Goal: Transaction & Acquisition: Download file/media

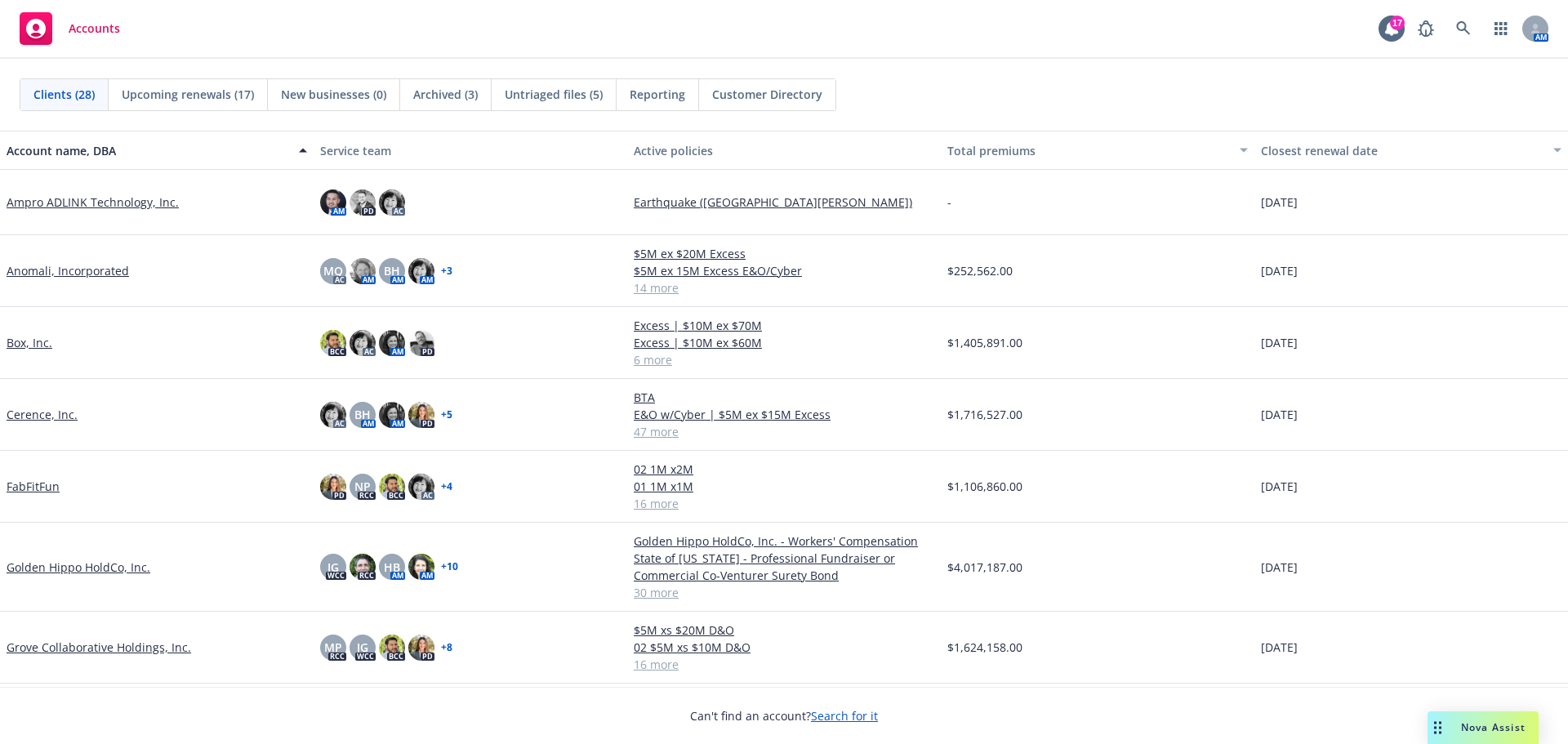
click at [72, 270] on link "Anomali, Incorporated" at bounding box center [68, 270] width 123 height 17
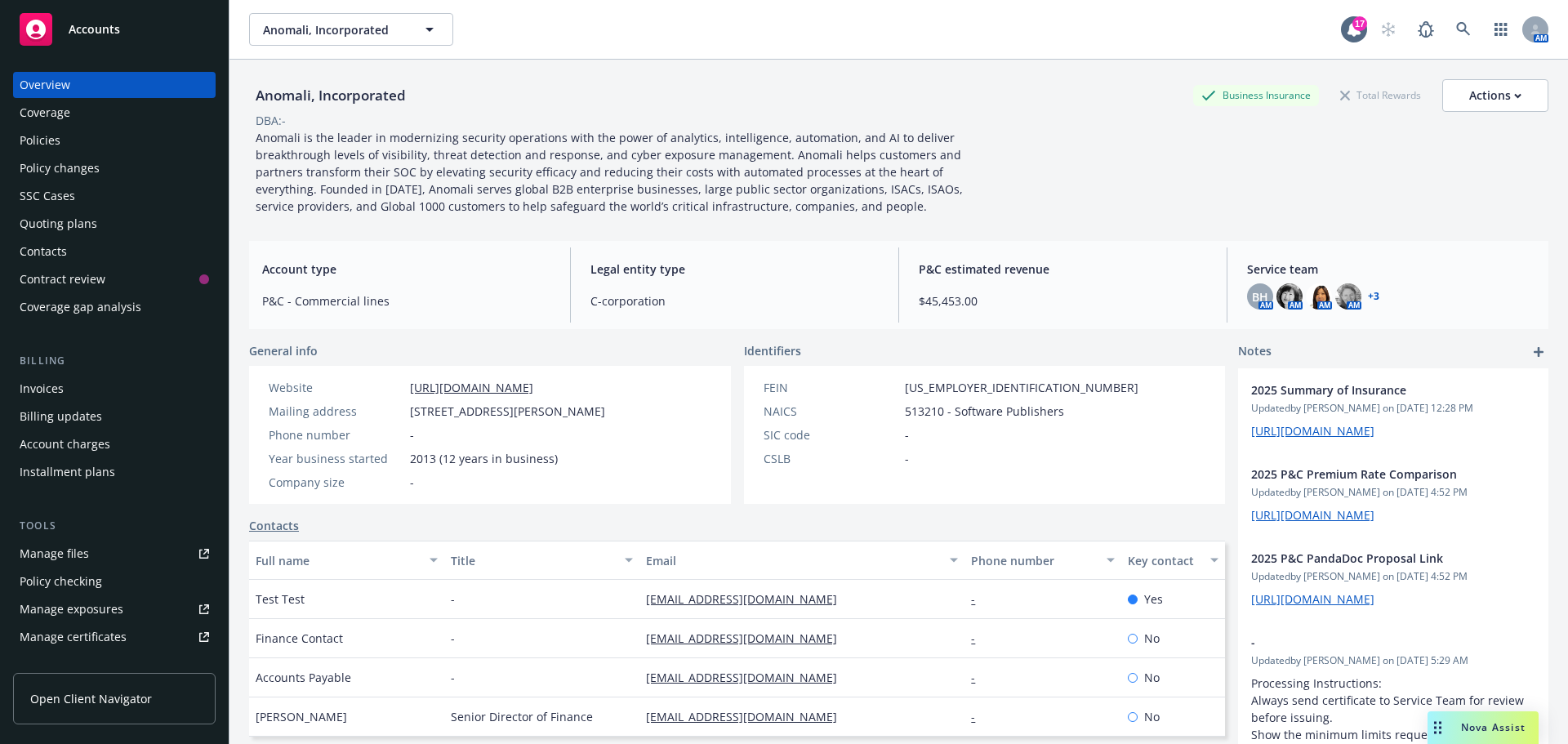
click at [69, 140] on div "Policies" at bounding box center [114, 141] width 189 height 26
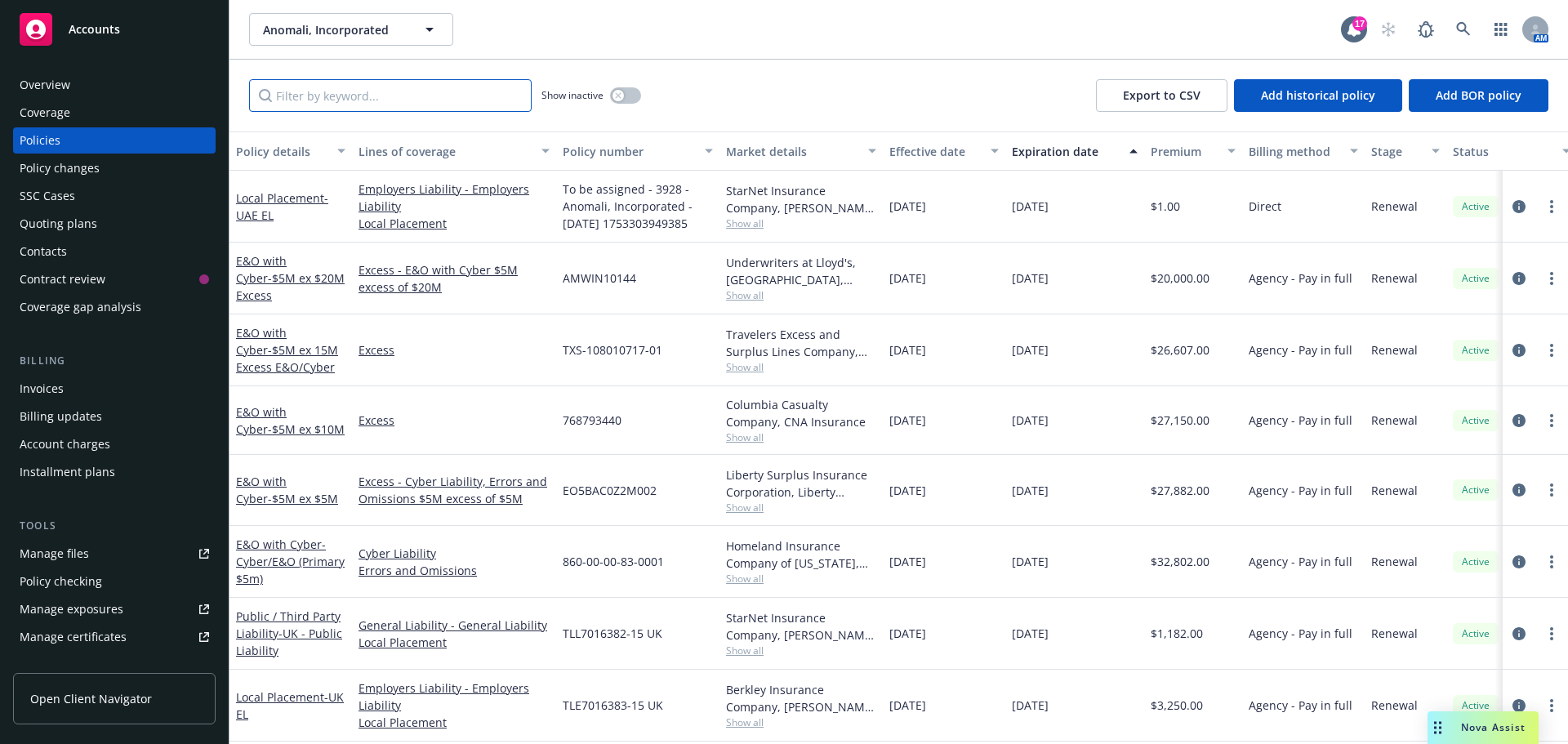
click at [378, 99] on input "Filter by keyword..." at bounding box center [390, 95] width 283 height 33
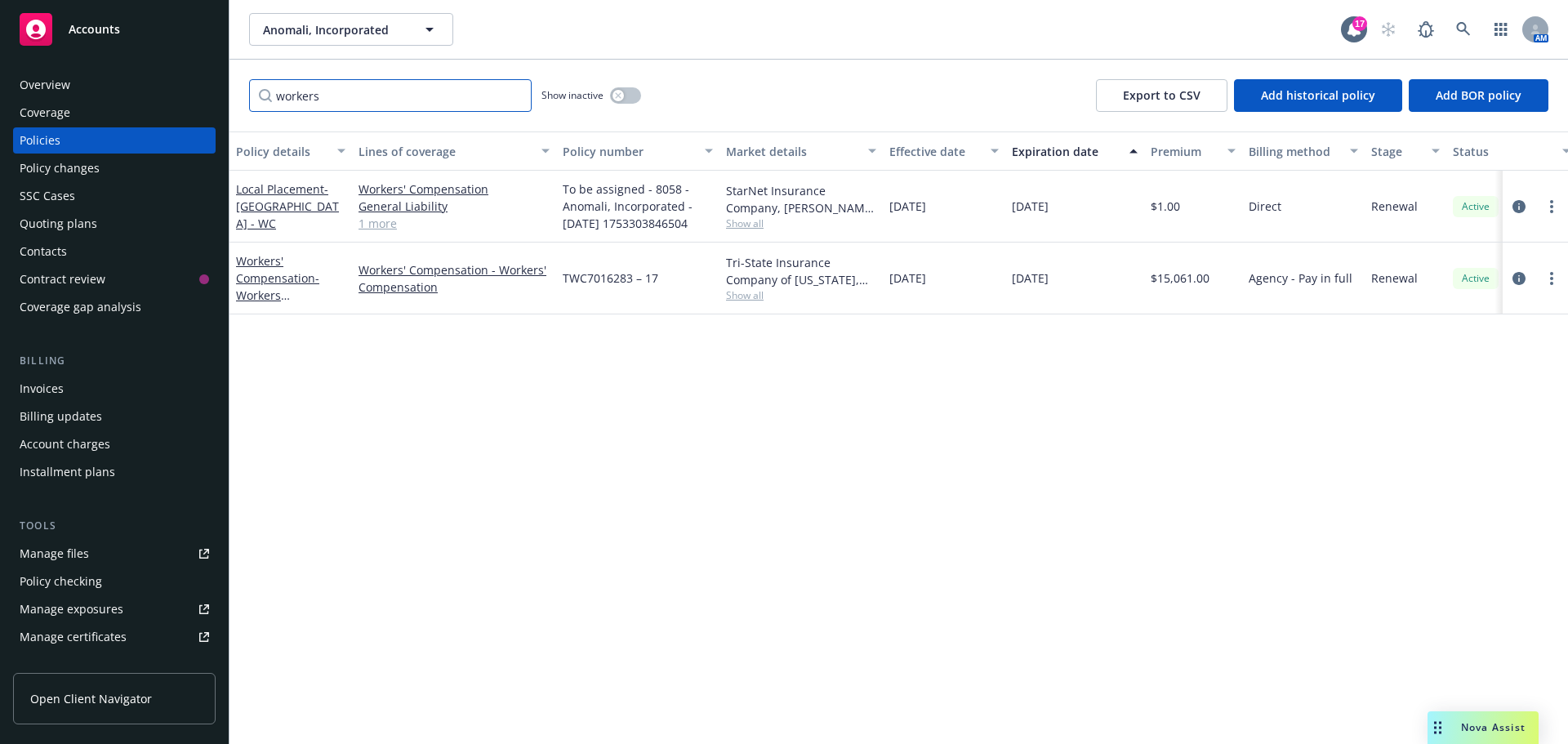
type input "workers"
click at [622, 95] on icon "button" at bounding box center [618, 95] width 7 height 7
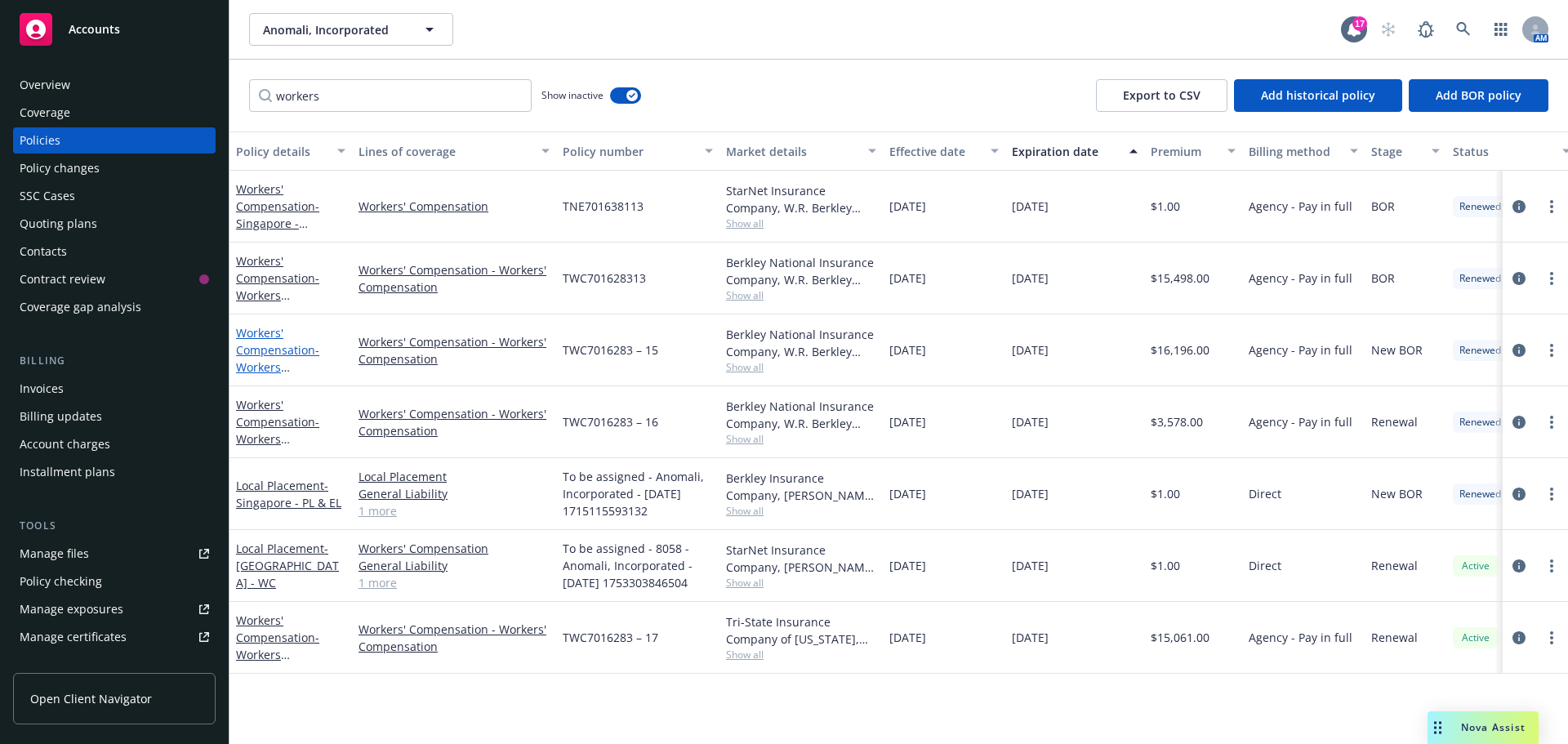
click at [277, 349] on link "Workers' Compensation - Workers Compensation" at bounding box center [278, 358] width 83 height 67
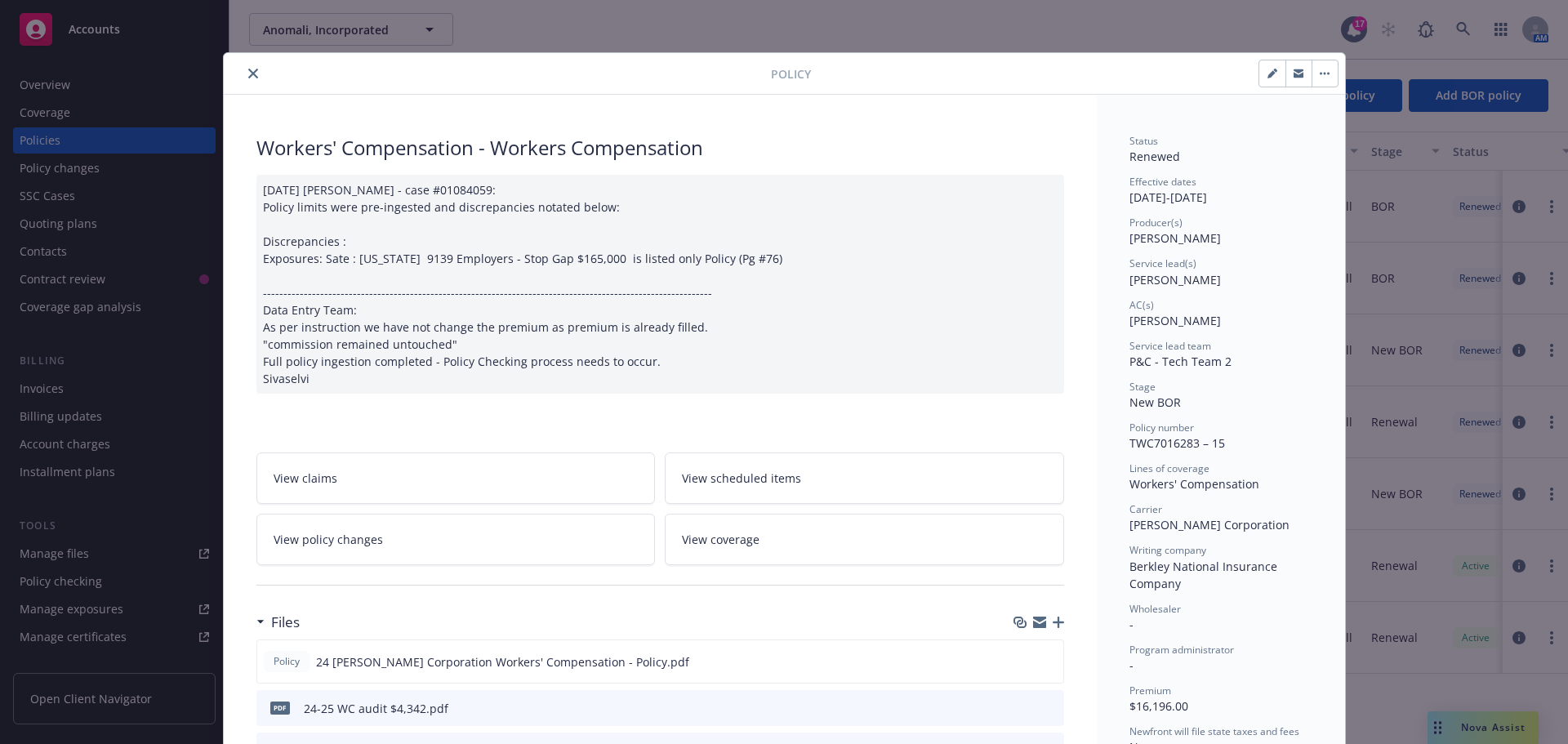
scroll to position [81, 0]
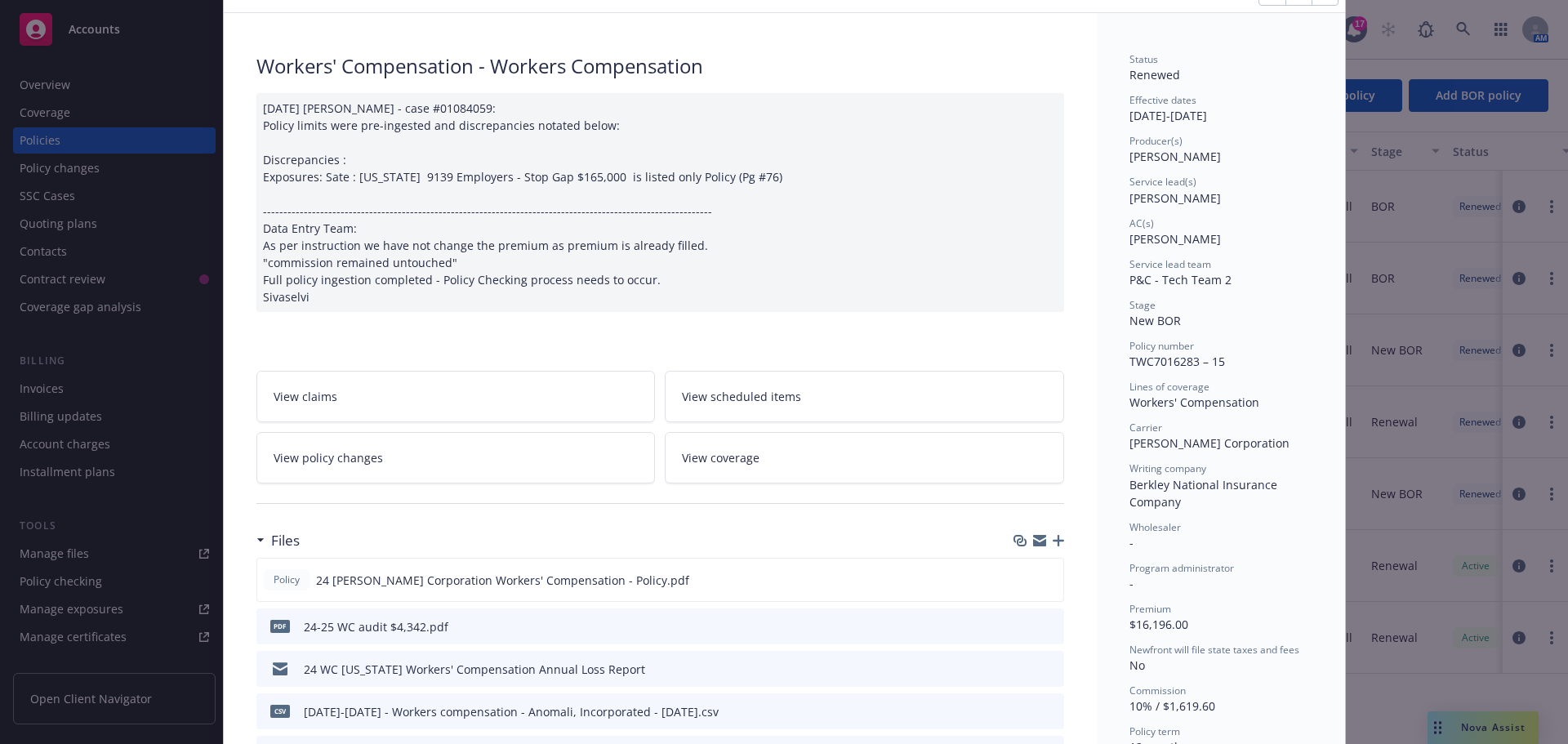
click at [1033, 541] on icon "button" at bounding box center [1040, 541] width 13 height 13
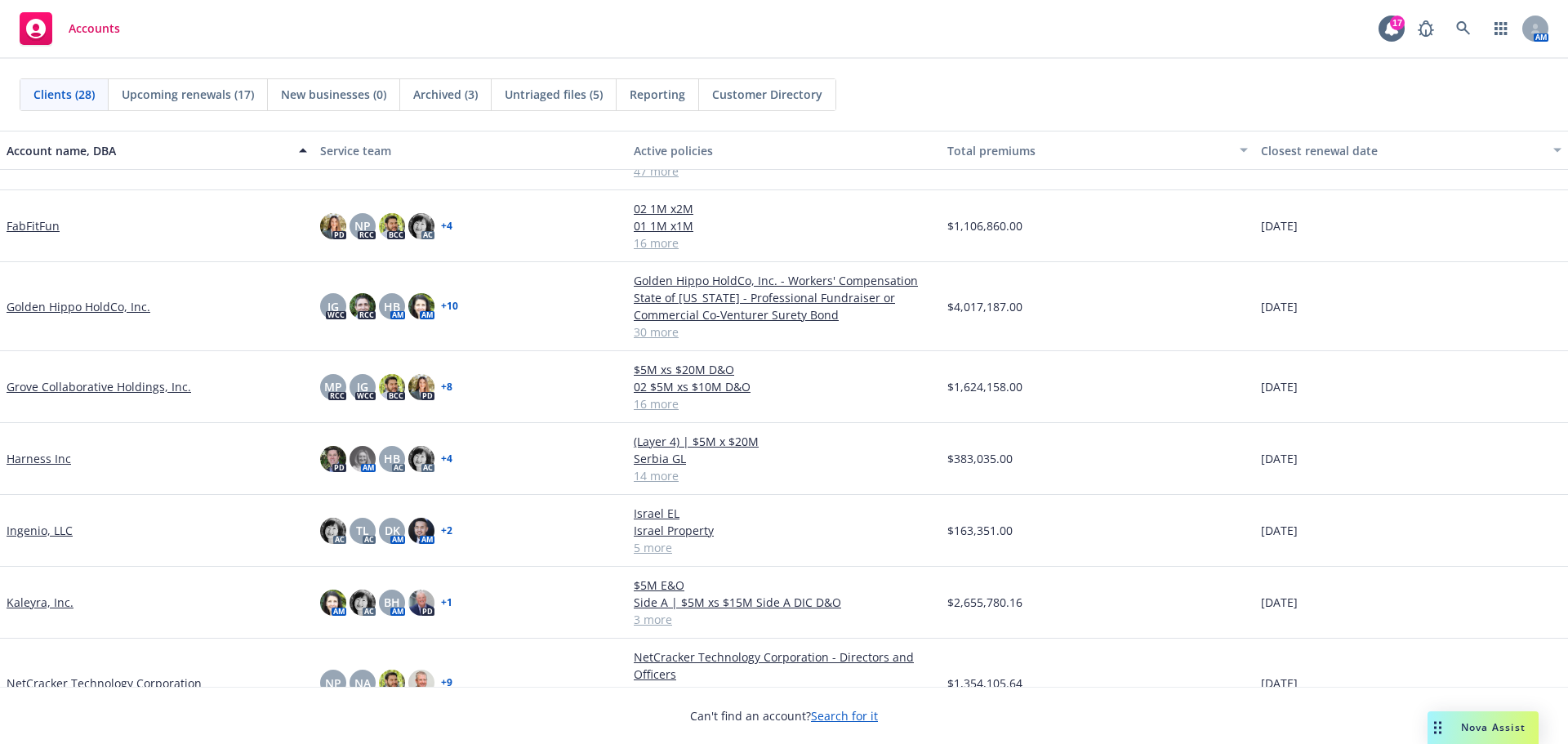
scroll to position [327, 0]
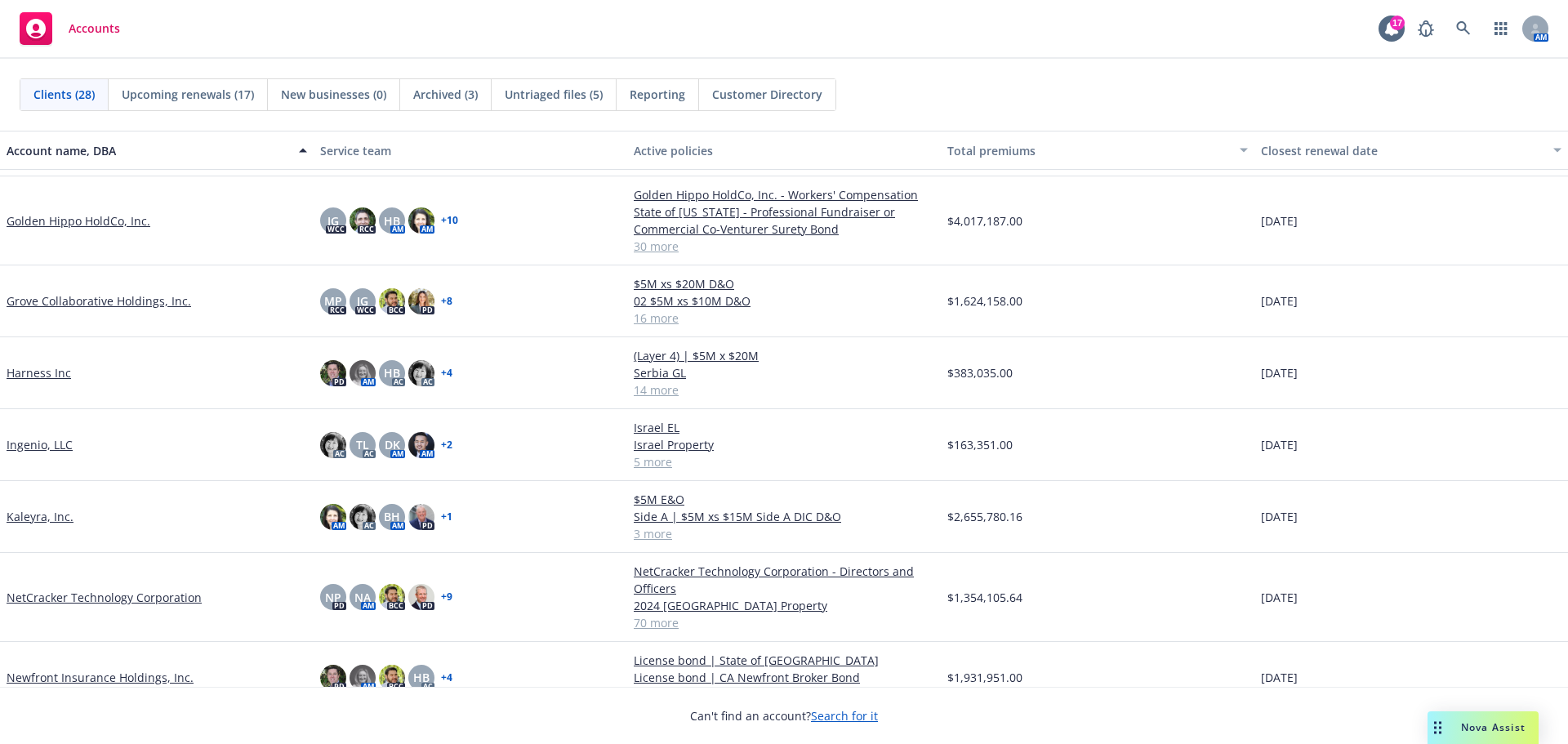
click at [112, 597] on link "NetCracker Technology Corporation" at bounding box center [104, 597] width 196 height 17
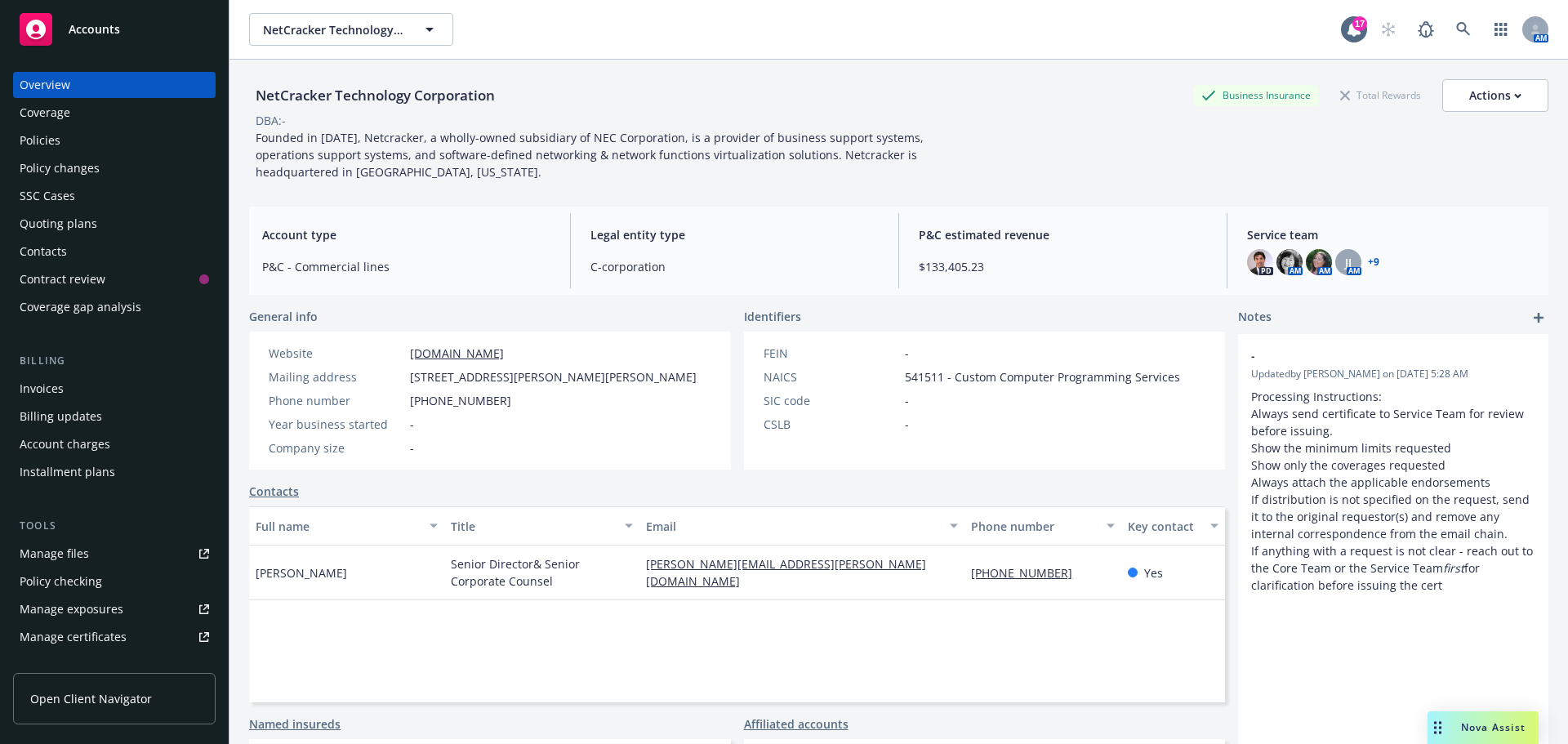
drag, startPoint x: 90, startPoint y: 141, endPoint x: 112, endPoint y: 136, distance: 22.6
click at [90, 141] on div "Policies" at bounding box center [114, 141] width 189 height 26
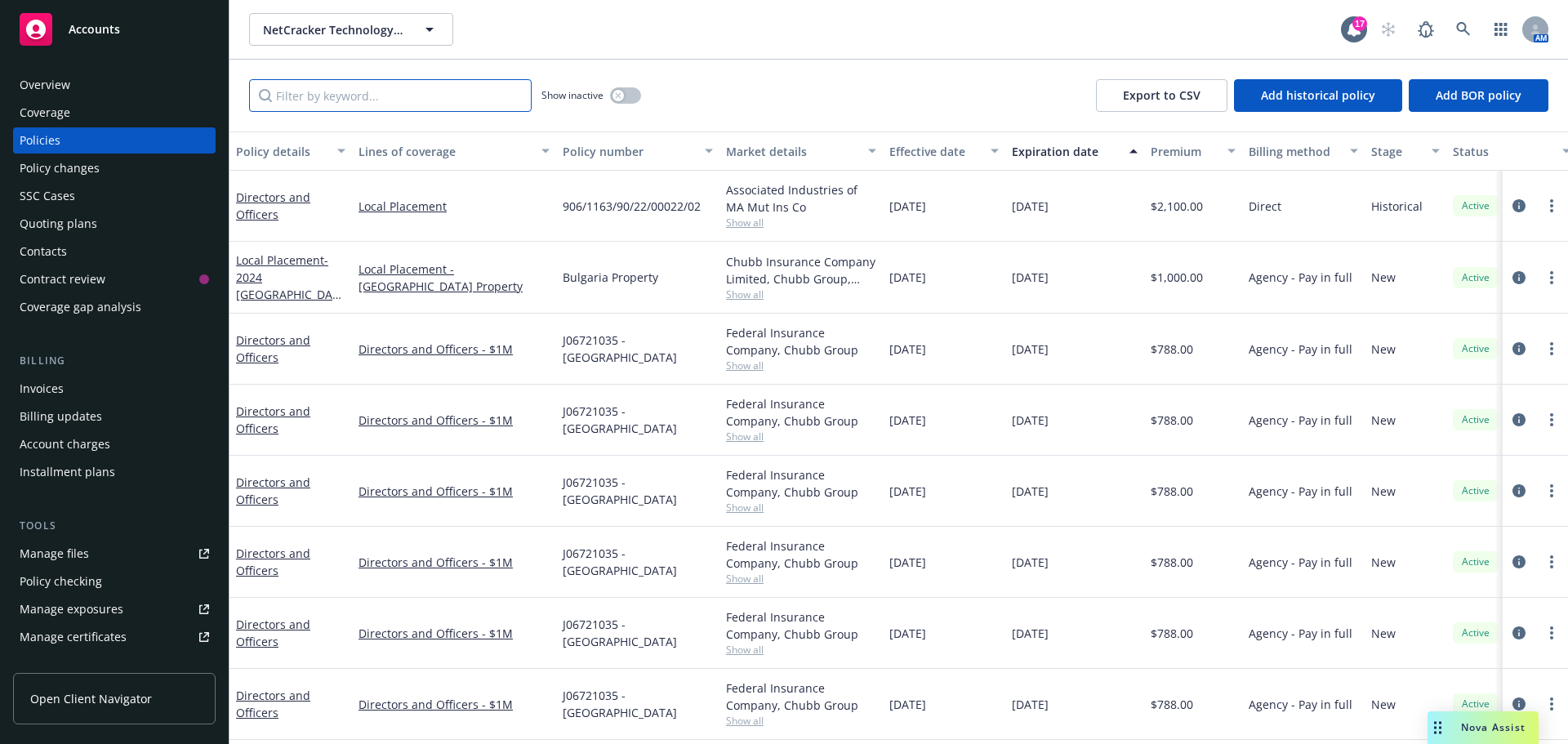
click at [329, 100] on input "Filter by keyword..." at bounding box center [390, 95] width 283 height 33
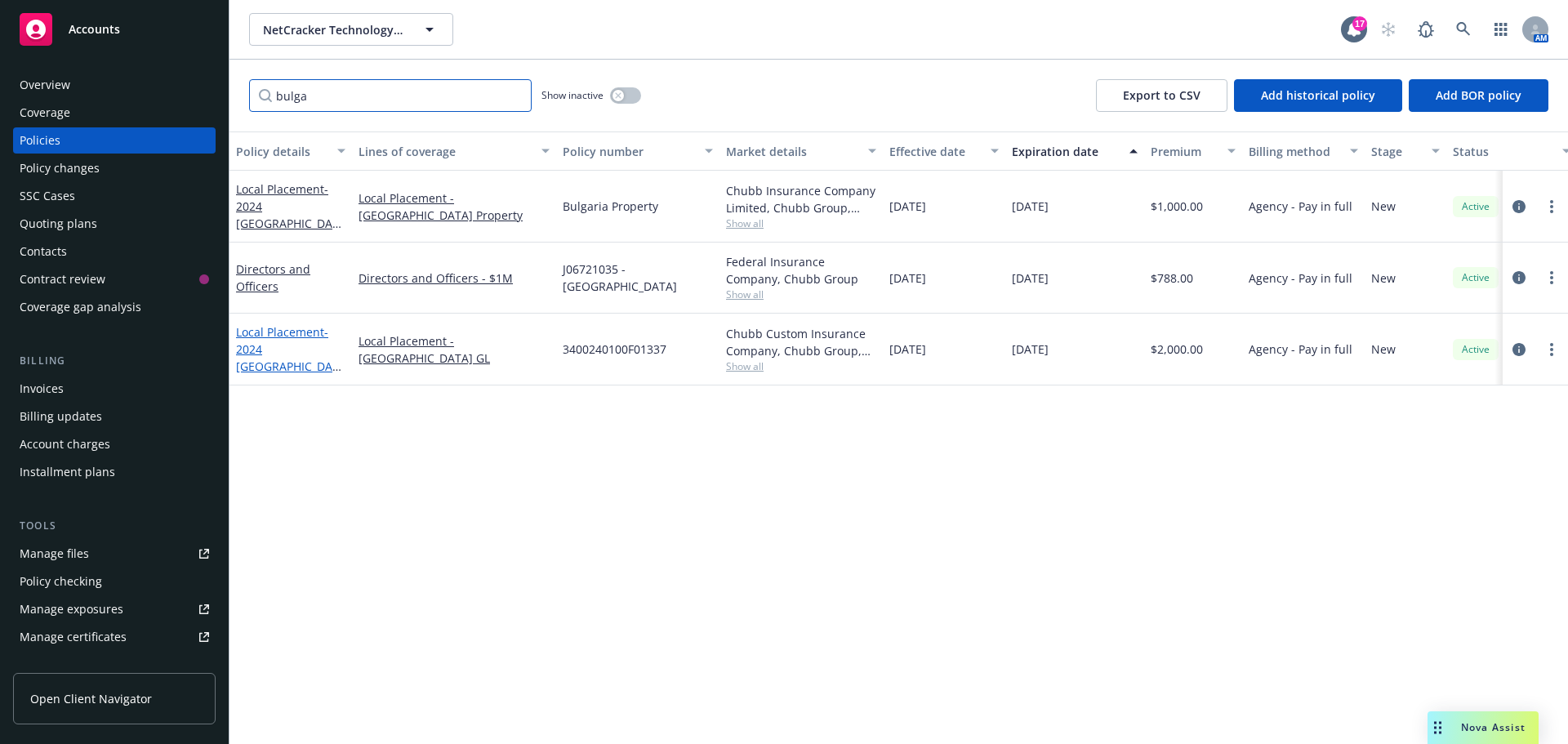
type input "bulga"
click at [257, 353] on span "- 2024 [GEOGRAPHIC_DATA] GL" at bounding box center [288, 357] width 105 height 67
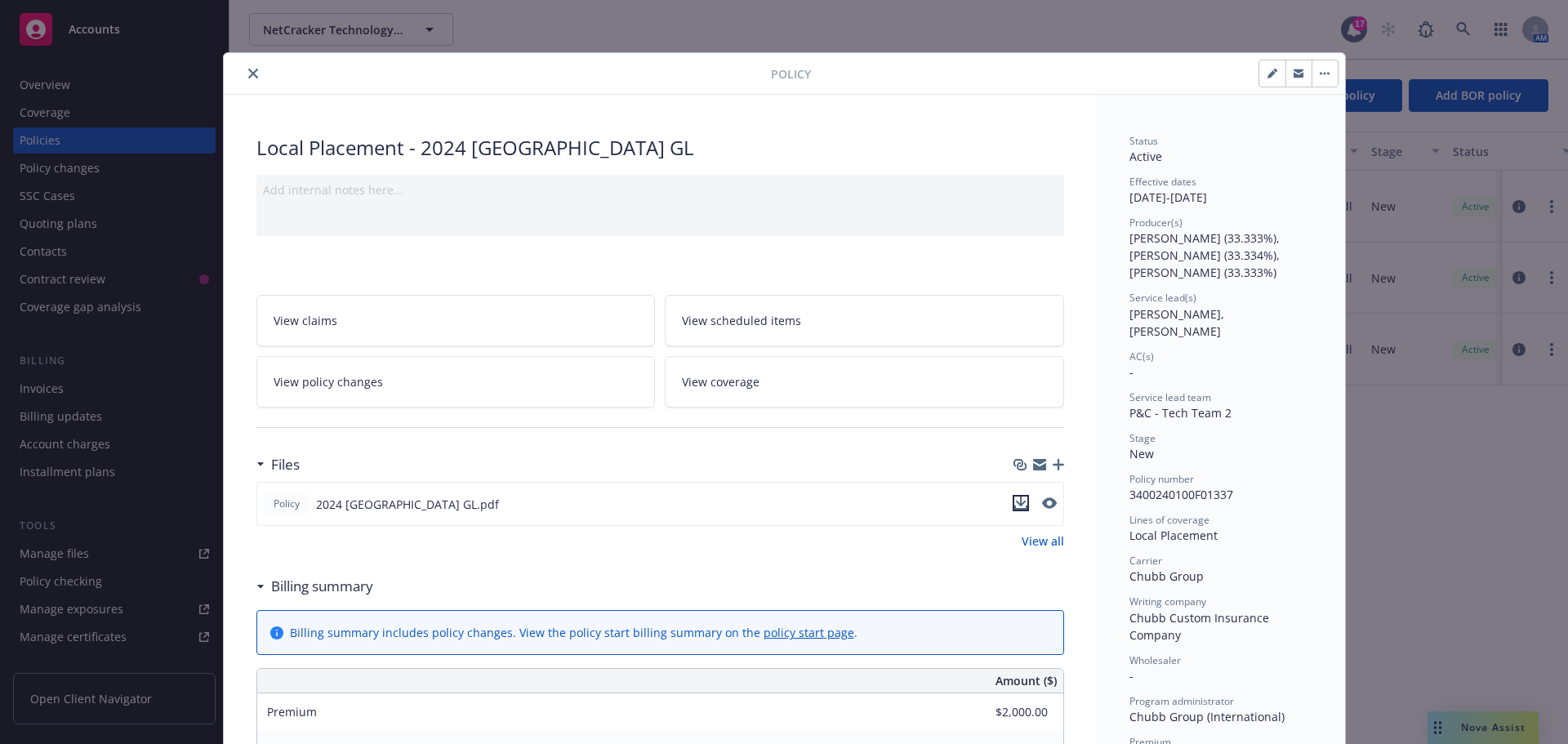
click at [1014, 498] on icon "download file" at bounding box center [1021, 503] width 13 height 13
